Goal: Browse casually: Explore the website without a specific task or goal

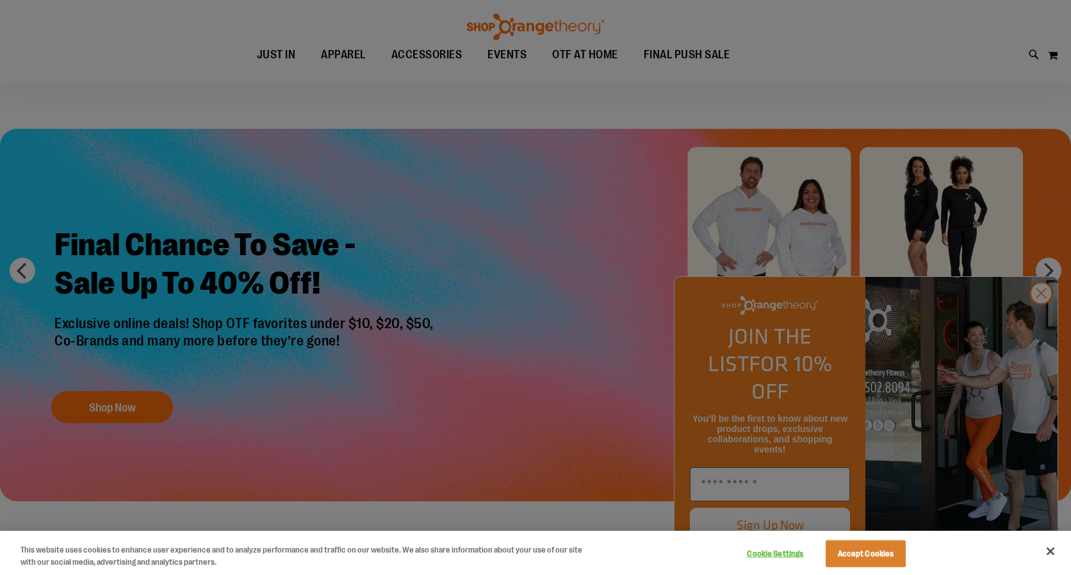
scroll to position [14, 0]
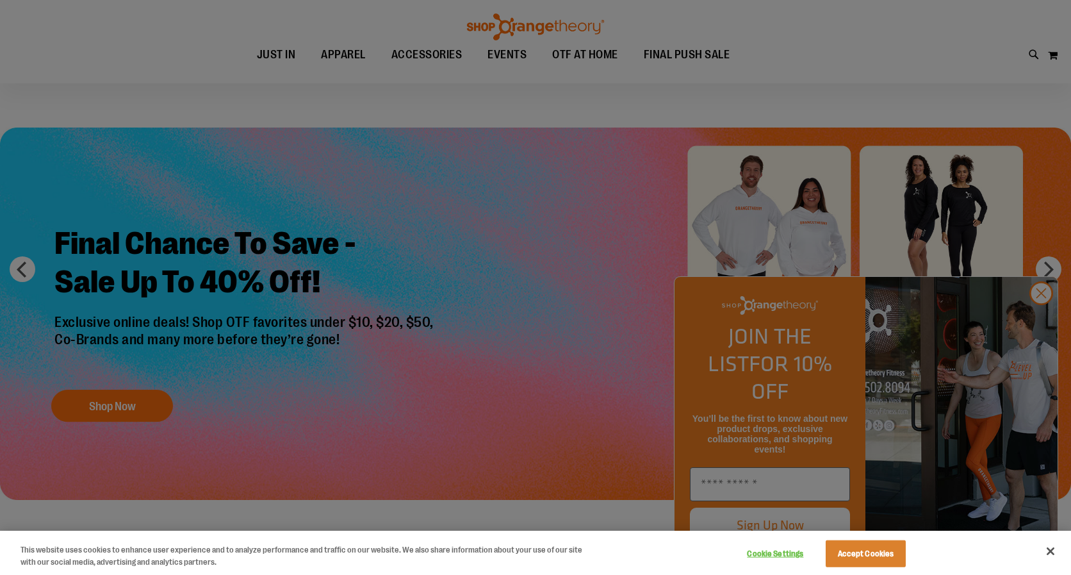
click at [1045, 320] on div at bounding box center [535, 287] width 1071 height 575
click at [1049, 547] on button "Close" at bounding box center [1050, 551] width 28 height 28
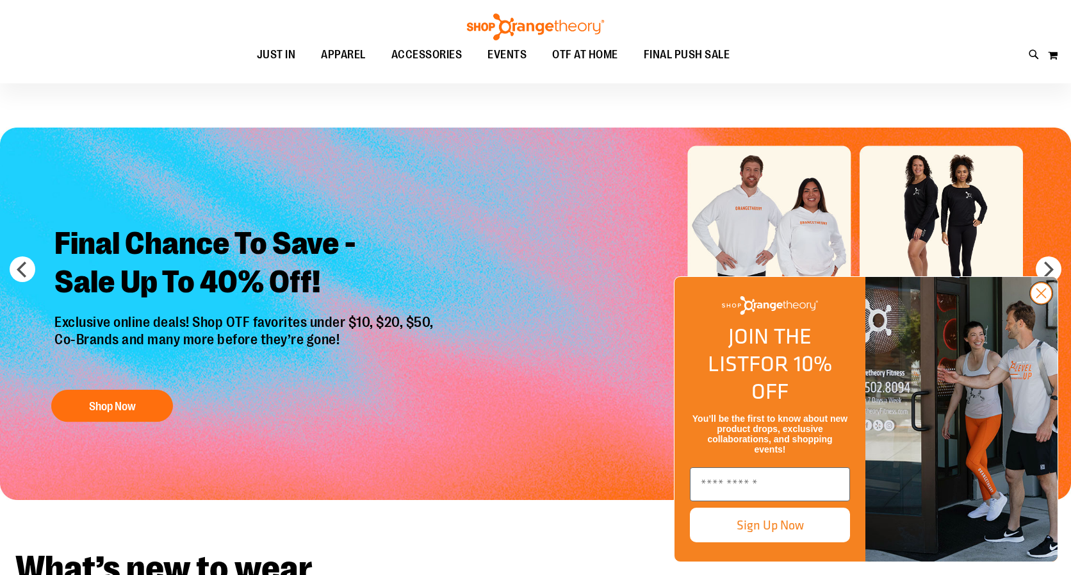
click at [1046, 304] on circle "Close dialog" at bounding box center [1041, 292] width 21 height 21
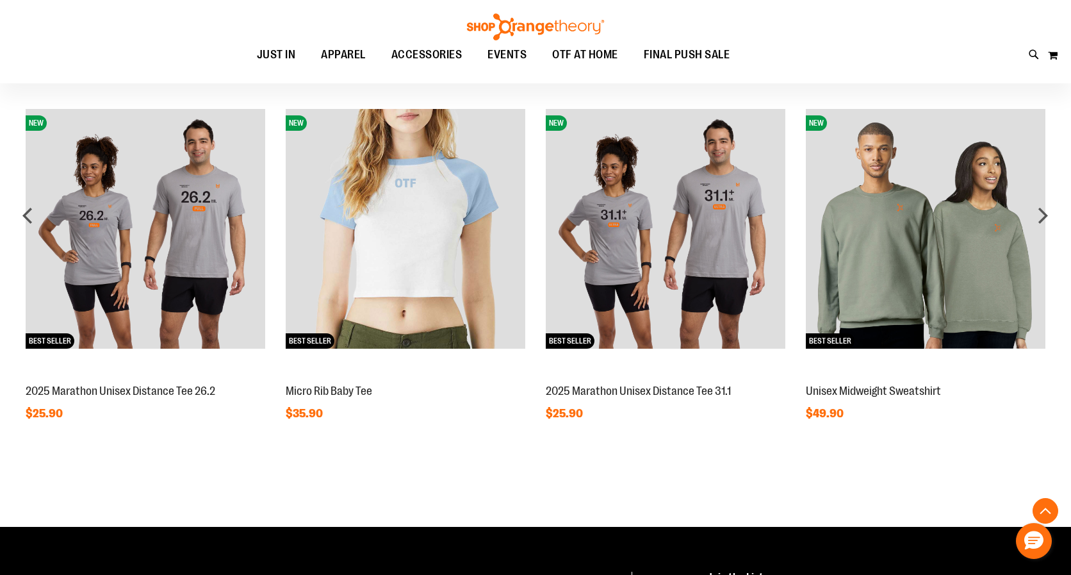
scroll to position [1032, 0]
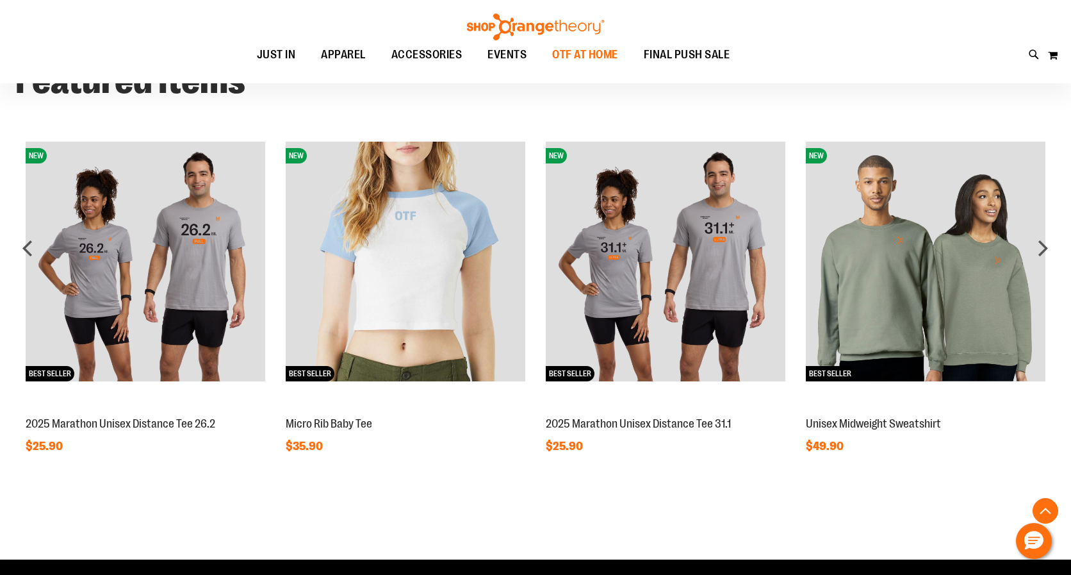
click at [571, 55] on span "OTF AT HOME" at bounding box center [585, 54] width 66 height 29
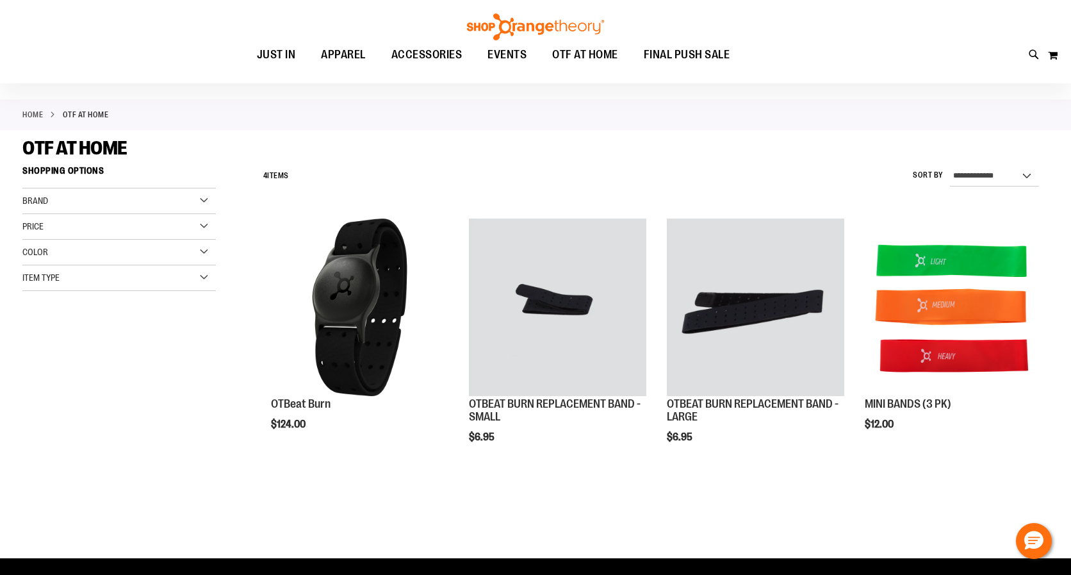
scroll to position [45, 0]
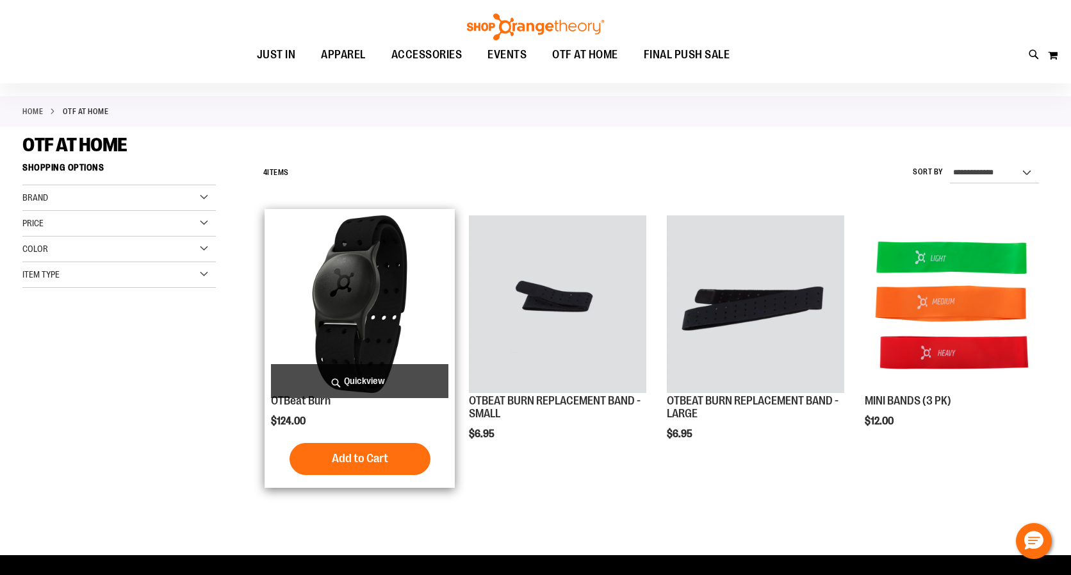
click at [348, 302] on img "product" at bounding box center [359, 303] width 177 height 177
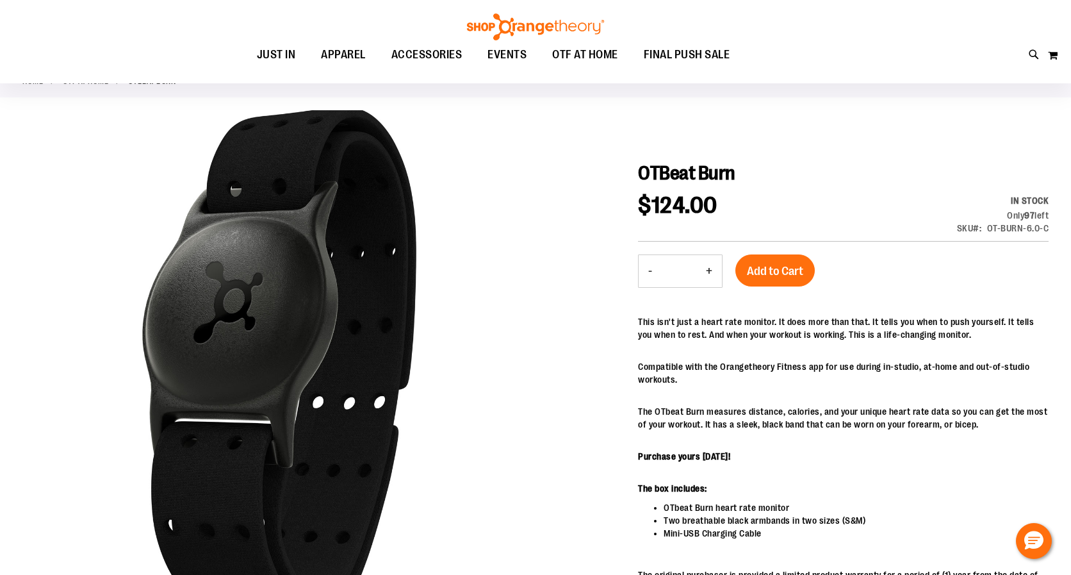
scroll to position [79, 0]
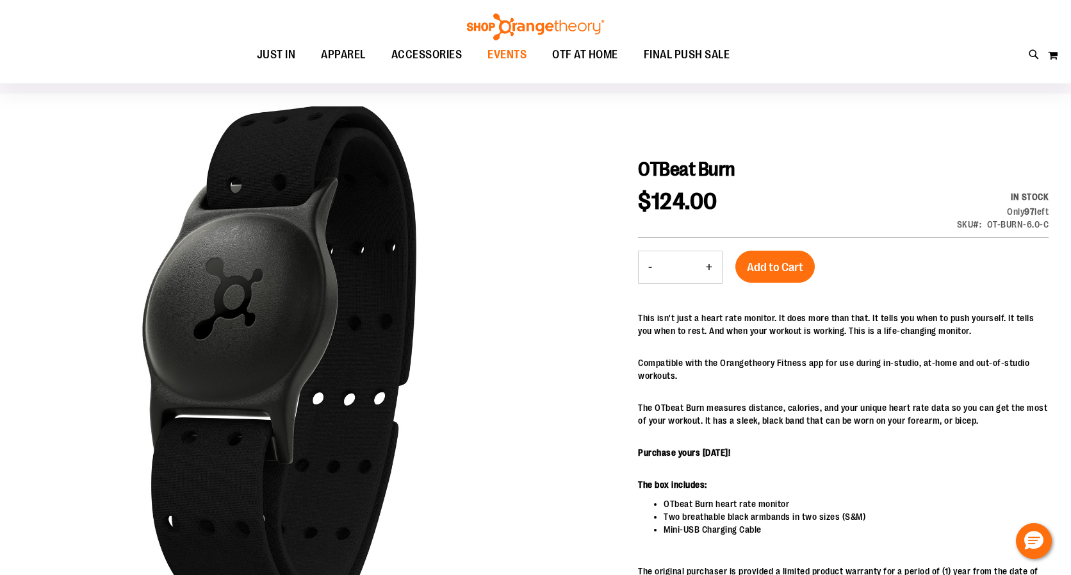
click at [516, 53] on span "EVENTS" at bounding box center [506, 54] width 39 height 29
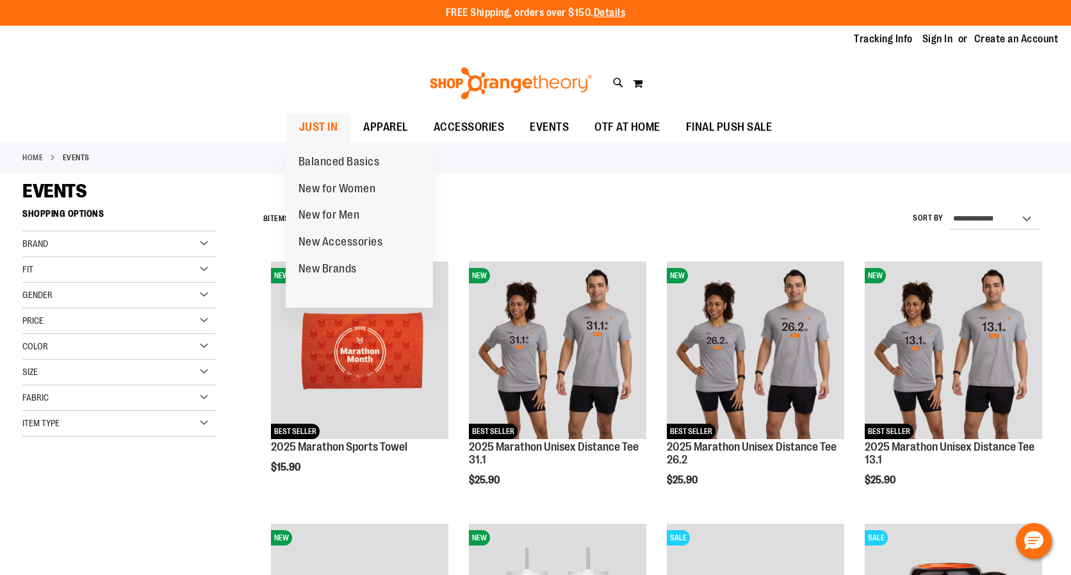
click at [323, 130] on span "JUST IN" at bounding box center [318, 127] width 39 height 29
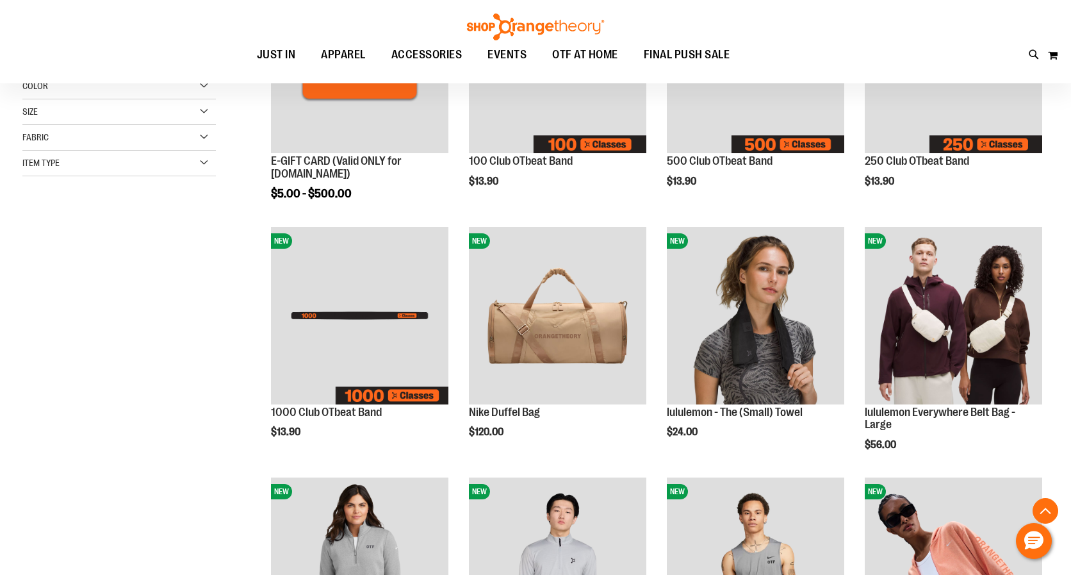
scroll to position [287, 0]
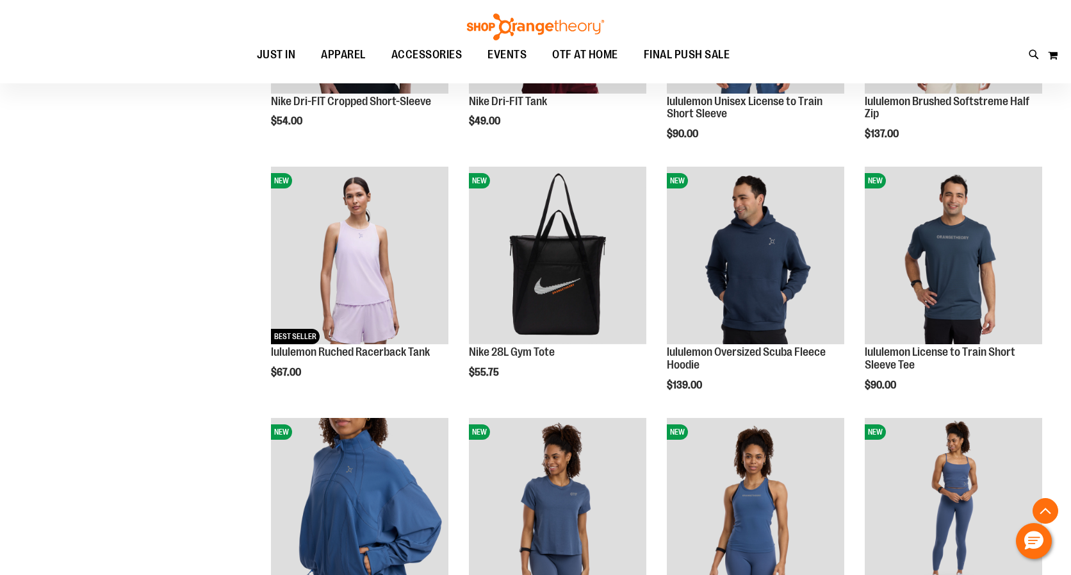
scroll to position [1234, 0]
